Goal: Task Accomplishment & Management: Manage account settings

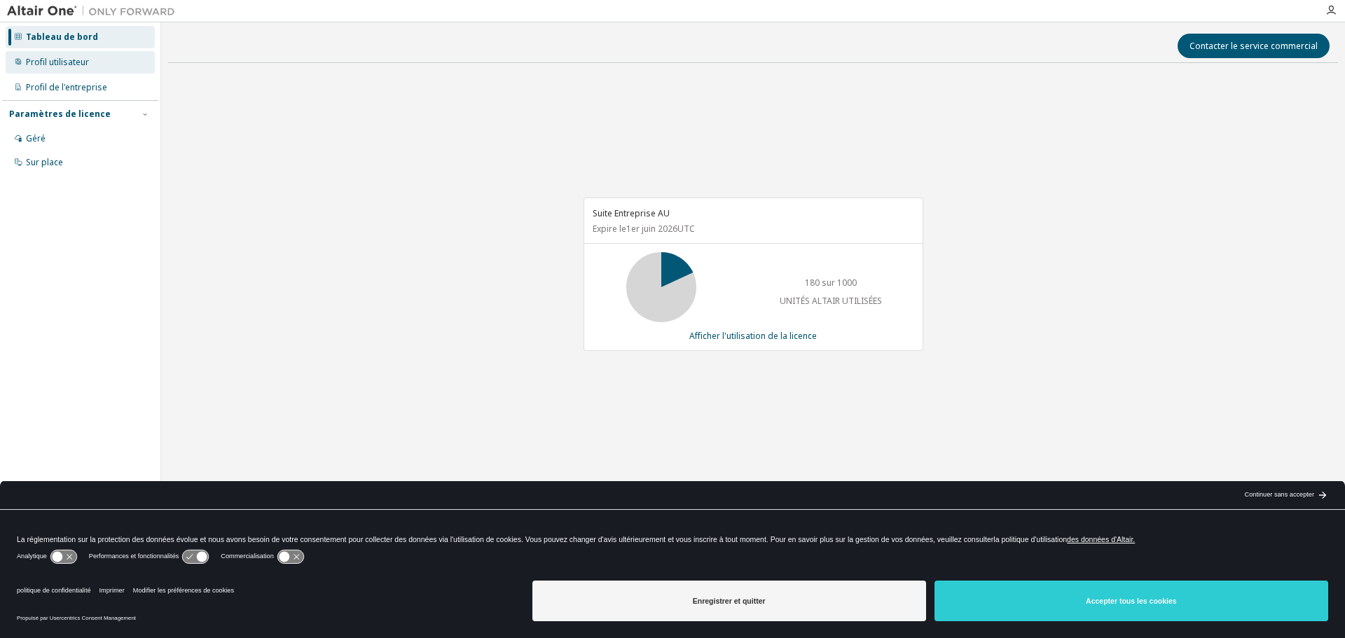
click at [106, 62] on div "Profil utilisateur" at bounding box center [80, 62] width 149 height 22
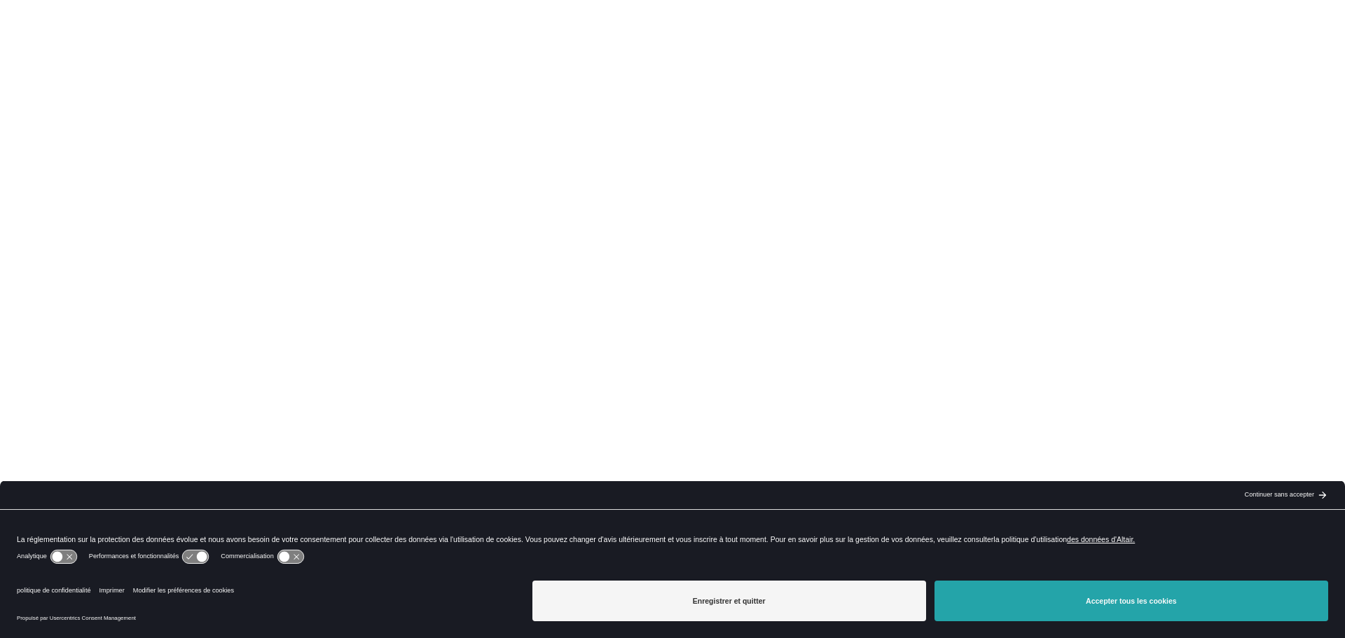
click at [1157, 597] on font "Accepter tous les cookies" at bounding box center [1130, 601] width 91 height 8
